Goal: Task Accomplishment & Management: Manage account settings

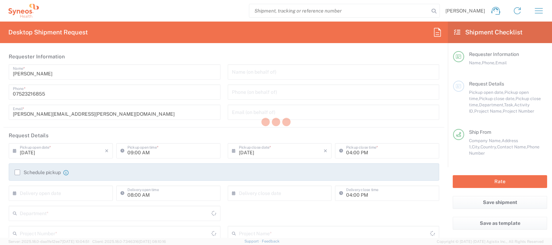
type input "[GEOGRAPHIC_DATA]"
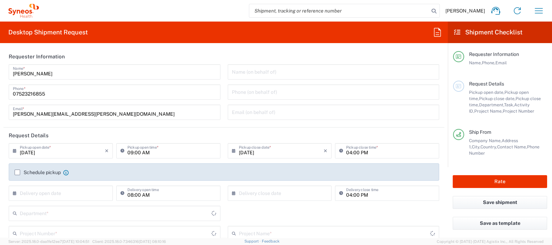
type input "8350"
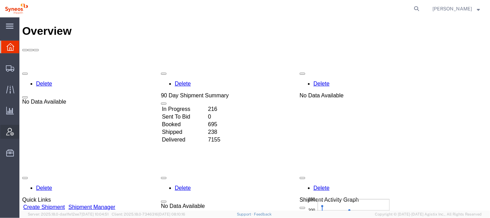
click at [24, 129] on span "Account Admin" at bounding box center [21, 132] width 5 height 14
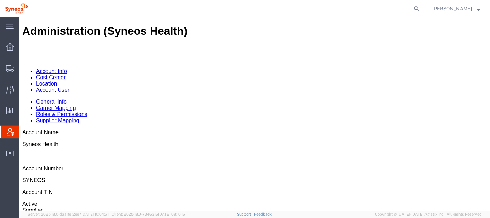
click at [69, 86] on link "Account User" at bounding box center [52, 89] width 33 height 6
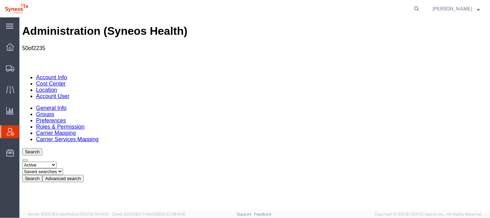
click at [83, 174] on button "Advanced search" at bounding box center [62, 177] width 41 height 7
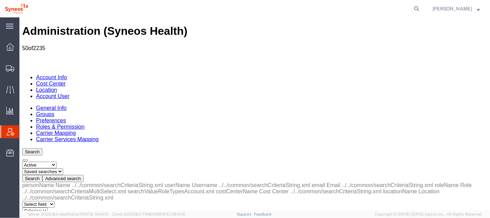
click at [83, 174] on button "Advanced search" at bounding box center [62, 177] width 41 height 7
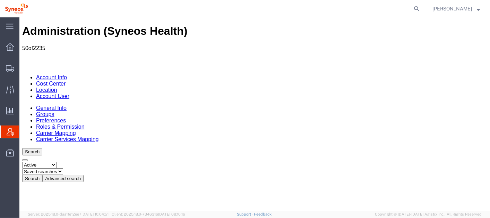
drag, startPoint x: 270, startPoint y: 95, endPoint x: 270, endPoint y: 99, distance: 3.9
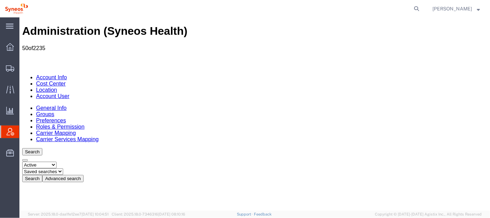
click at [83, 174] on button "Advanced search" at bounding box center [62, 177] width 41 height 7
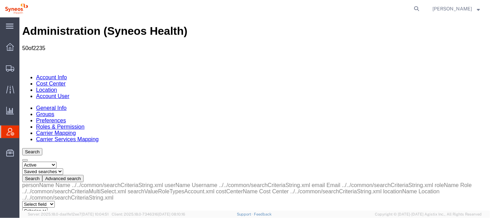
select select "email"
drag, startPoint x: 118, startPoint y: 104, endPoint x: 107, endPoint y: 142, distance: 39.4
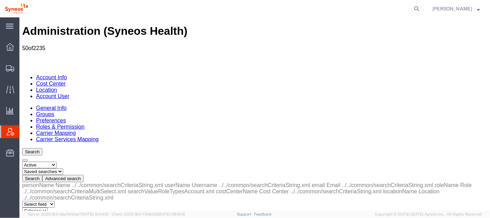
select select "is"
paste input "lauren.mcatamney@syneoshealth.com"
type input "lauren.mcatamney@syneoshealth.com"
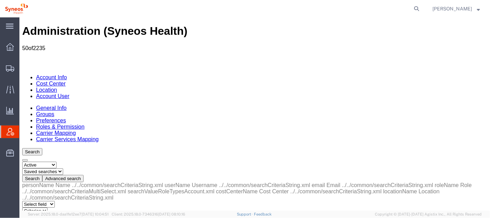
scroll to position [0, 0]
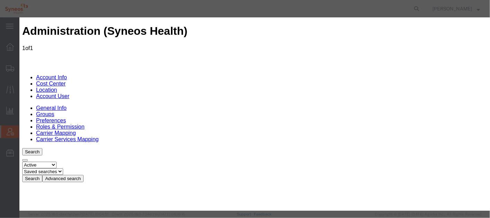
scroll to position [43, 0]
select select "COSTCENTER"
type input "8565"
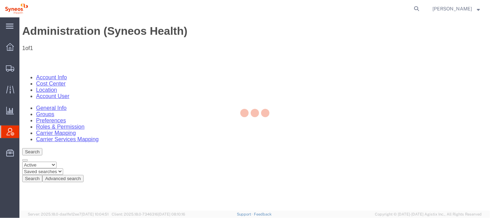
scroll to position [39, 0]
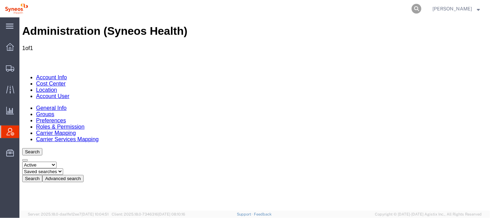
click at [422, 7] on icon at bounding box center [417, 9] width 10 height 10
paste input "56641125"
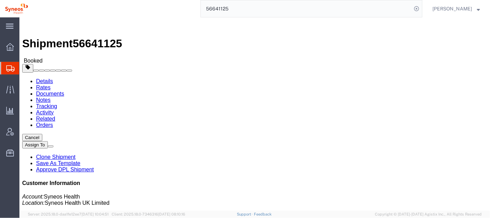
click link "Schedule pickup request"
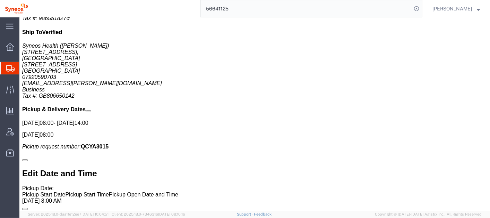
scroll to position [440, 0]
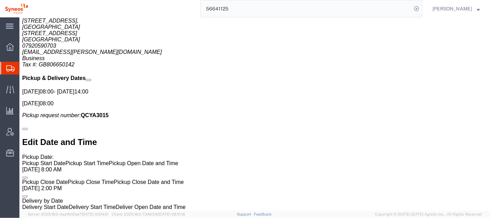
drag, startPoint x: 195, startPoint y: 163, endPoint x: 193, endPoint y: 205, distance: 42.4
click html "Shipment 56641125 Booked Details Rates Documents Notes Tracking Activity Relate…"
click div "1 Your Packaging Total weight: 10.00 KGS Tracking: 392603690433 Dimensions: L 6…"
click div "Shipment Detail Ship From Jayesh Parekh (Jayesh Parekh) 67 Oakfield Avenue Birs…"
click div "1 Your Packaging Total weight: 10.00 KGS Tracking: 392603690433 Dimensions: L 6…"
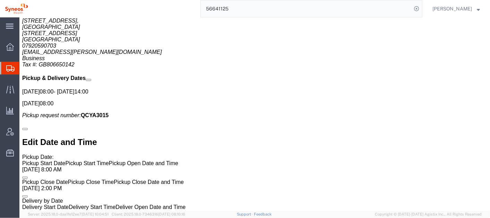
click div "Shipment Detail Ship From Jayesh Parekh (Jayesh Parekh) 67 Oakfield Avenue Birs…"
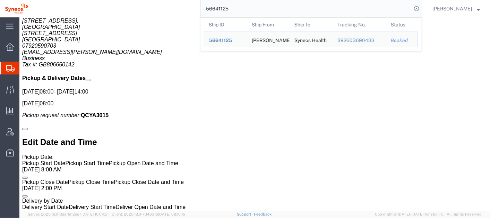
click at [297, 8] on input "56641125" at bounding box center [306, 8] width 211 height 17
click at [298, 8] on input "56641125" at bounding box center [306, 8] width 211 height 17
click at [297, 8] on input "56641125" at bounding box center [306, 8] width 211 height 17
paste input "390296199257"
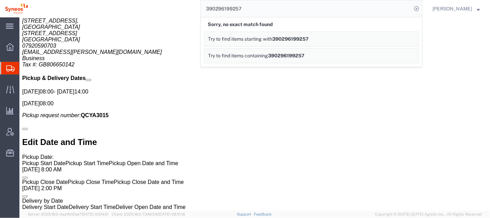
click at [273, 11] on input "390296199257" at bounding box center [306, 8] width 211 height 17
click at [272, 11] on input "390296199257" at bounding box center [306, 8] width 211 height 17
paste input "27 3440 1184"
click at [246, 8] on input "3927 3440 1184" at bounding box center [306, 8] width 211 height 17
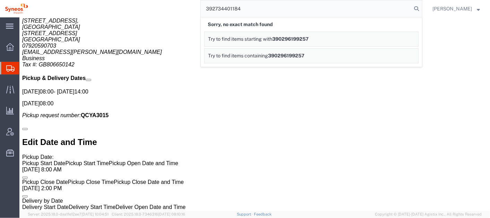
type input "392734401184"
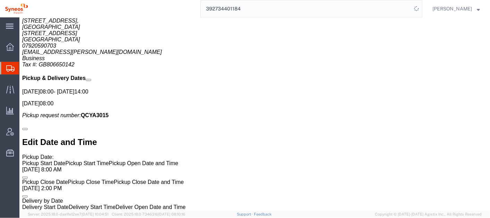
click at [272, 8] on input "392734401184" at bounding box center [306, 8] width 211 height 17
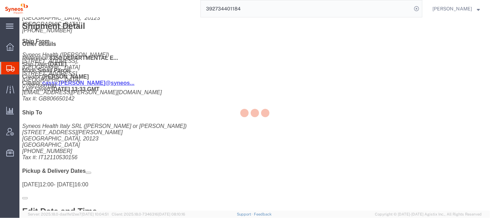
scroll to position [345, 0]
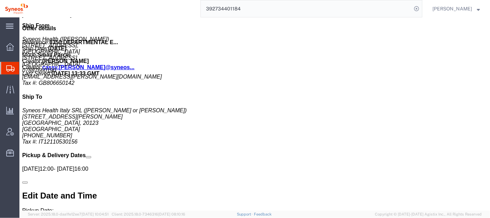
click link "Details"
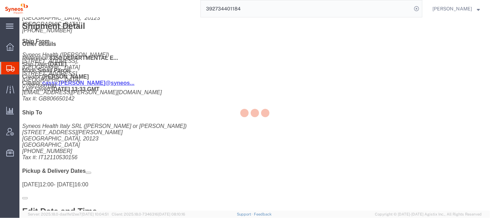
scroll to position [345, 0]
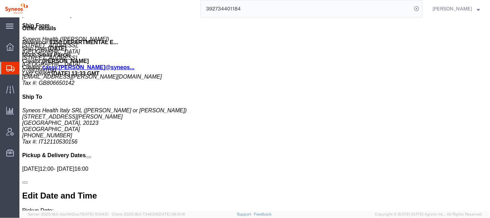
click link "Details"
click link "Documents"
